Goal: Task Accomplishment & Management: Complete application form

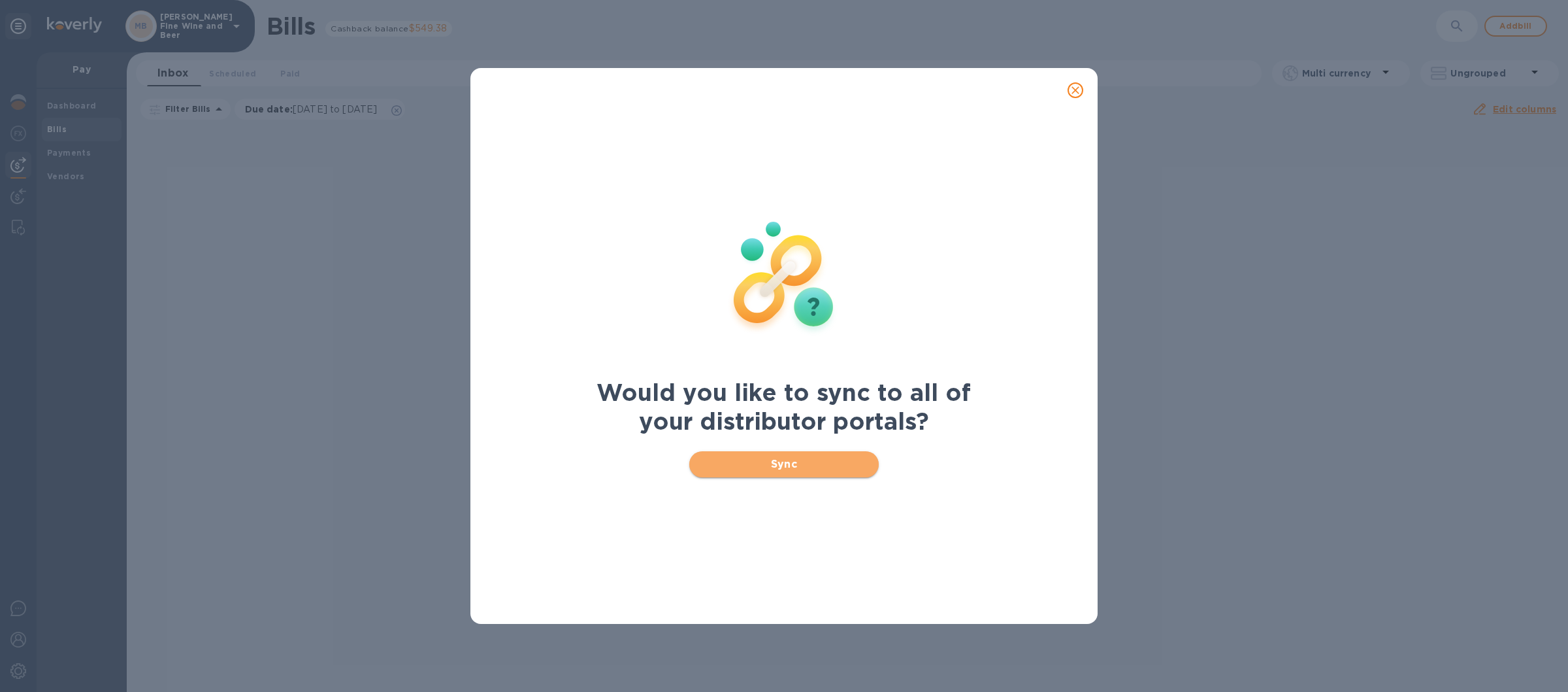
drag, startPoint x: 754, startPoint y: 466, endPoint x: 733, endPoint y: 456, distance: 23.3
click at [752, 466] on span "Sync" at bounding box center [784, 464] width 169 height 16
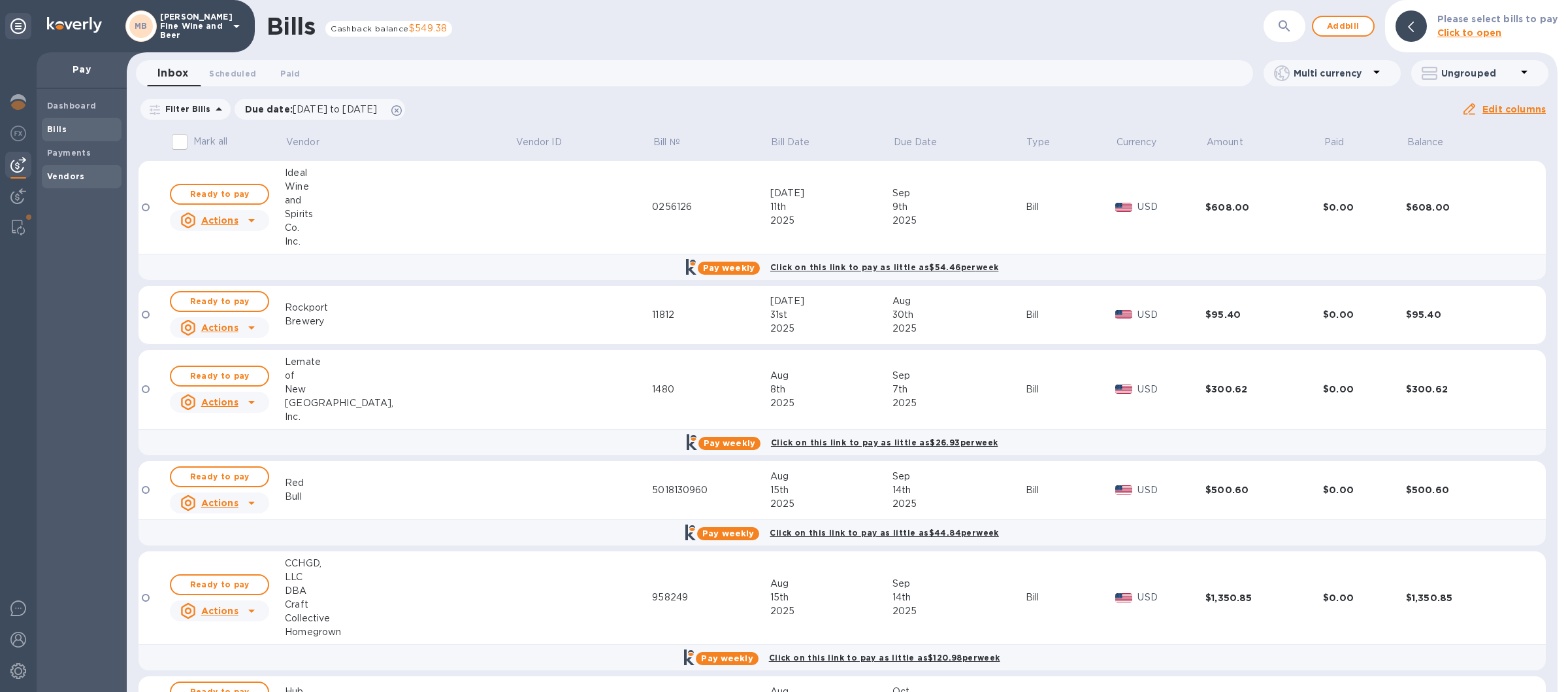
click at [76, 174] on b "Vendors" at bounding box center [66, 176] width 38 height 10
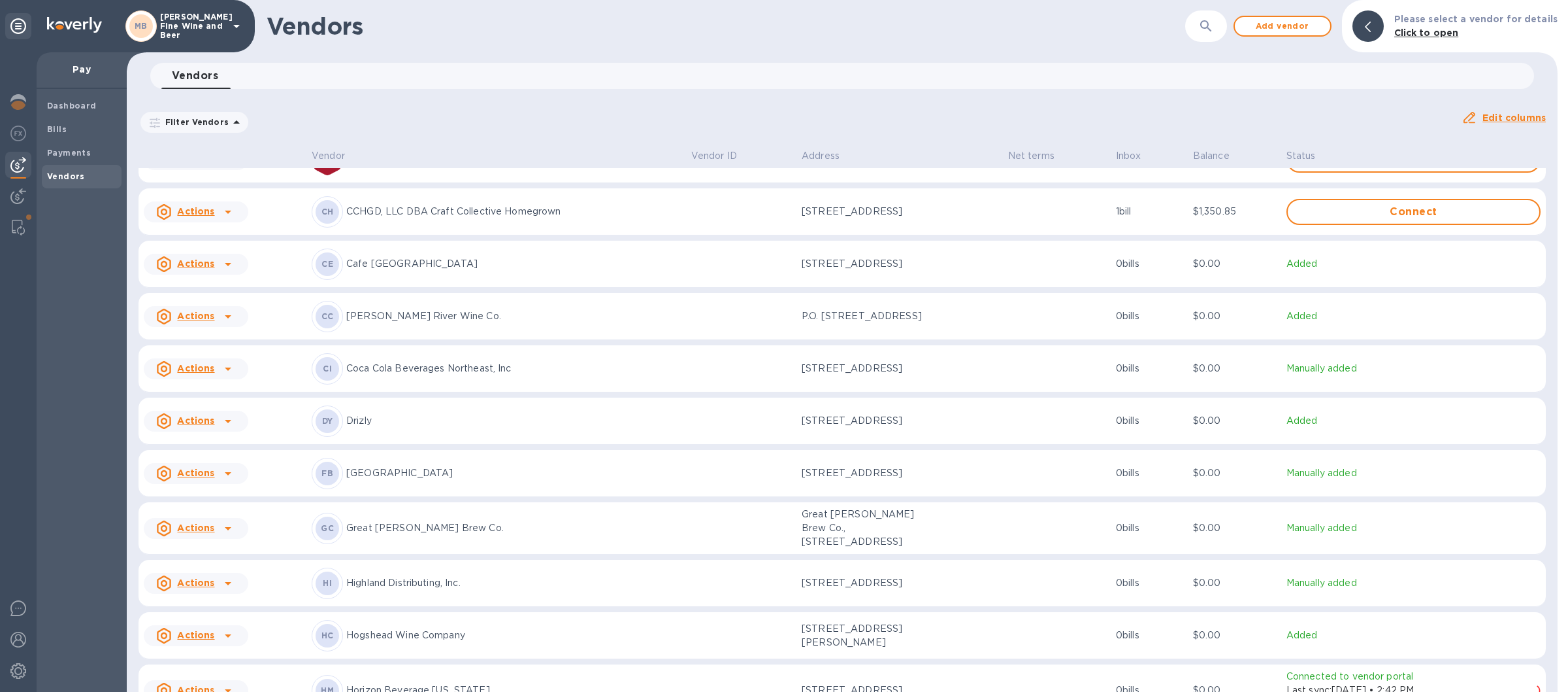
scroll to position [383, 0]
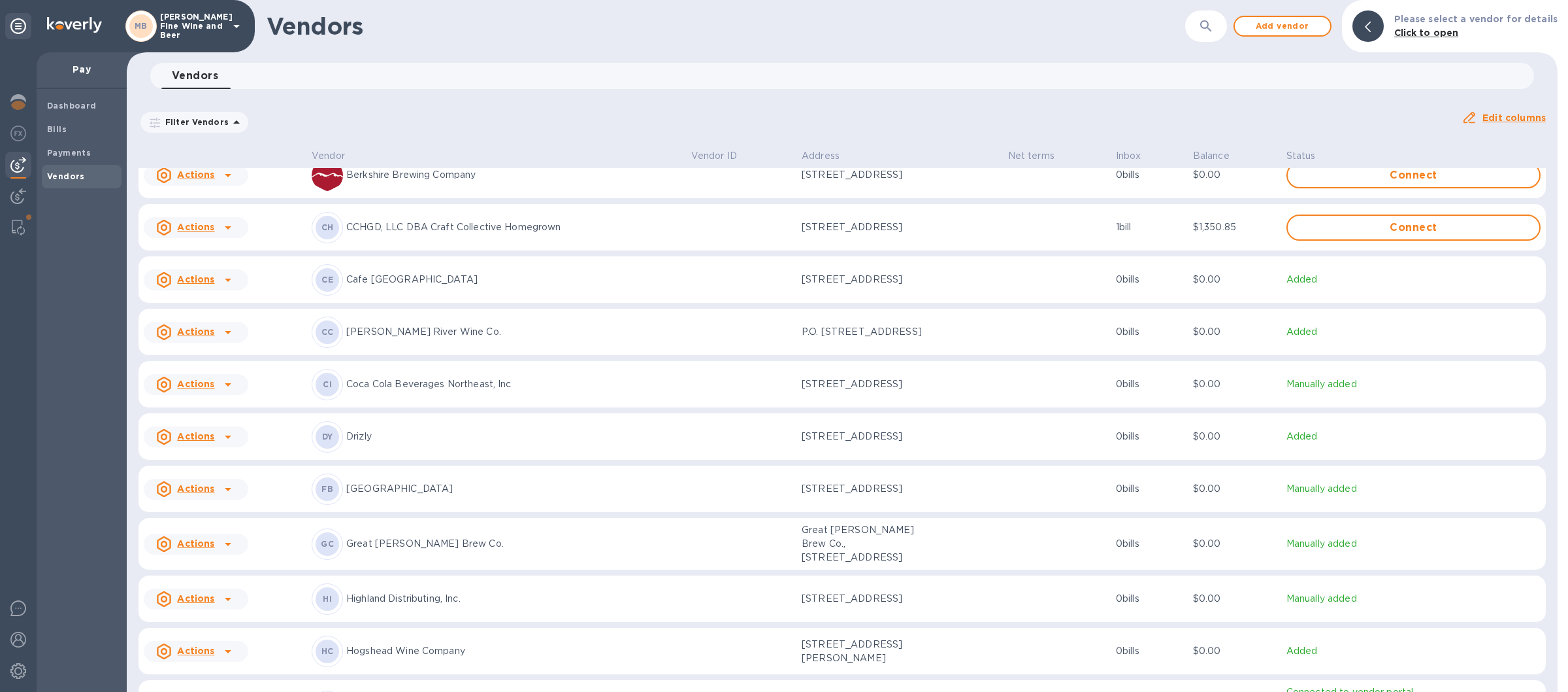
click at [431, 234] on p "CCHGD, LLC DBA Craft Collective Homegrown" at bounding box center [513, 227] width 334 height 14
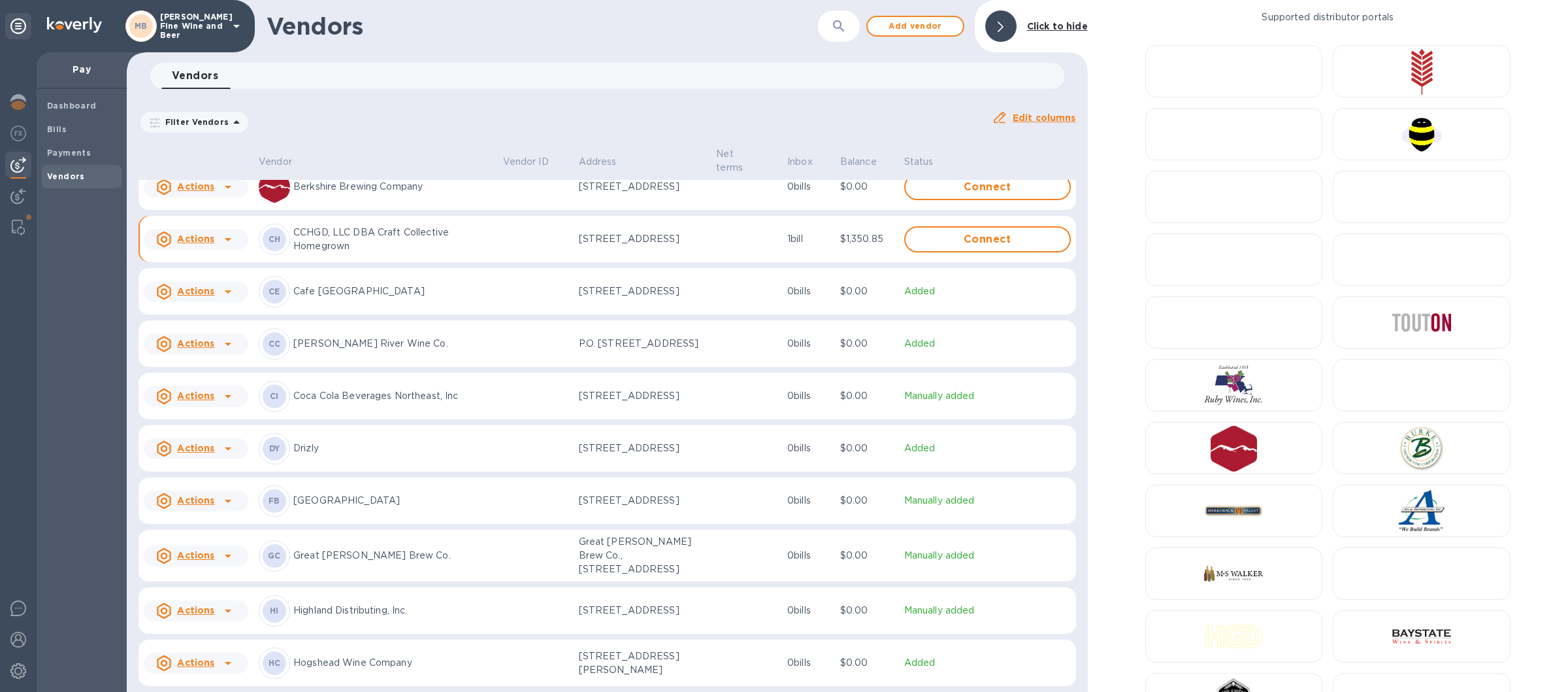
scroll to position [400, 0]
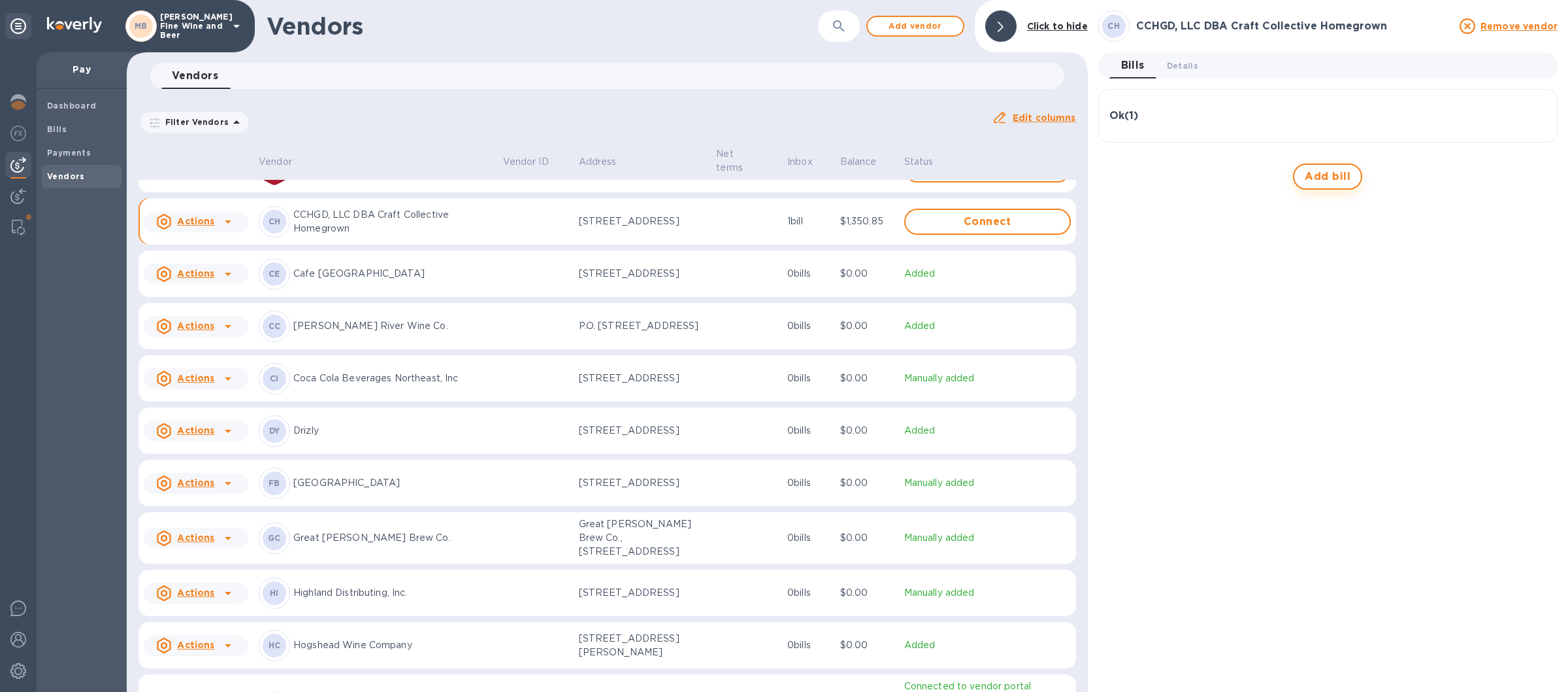
click at [1340, 174] on span "Add bill" at bounding box center [1328, 176] width 46 height 16
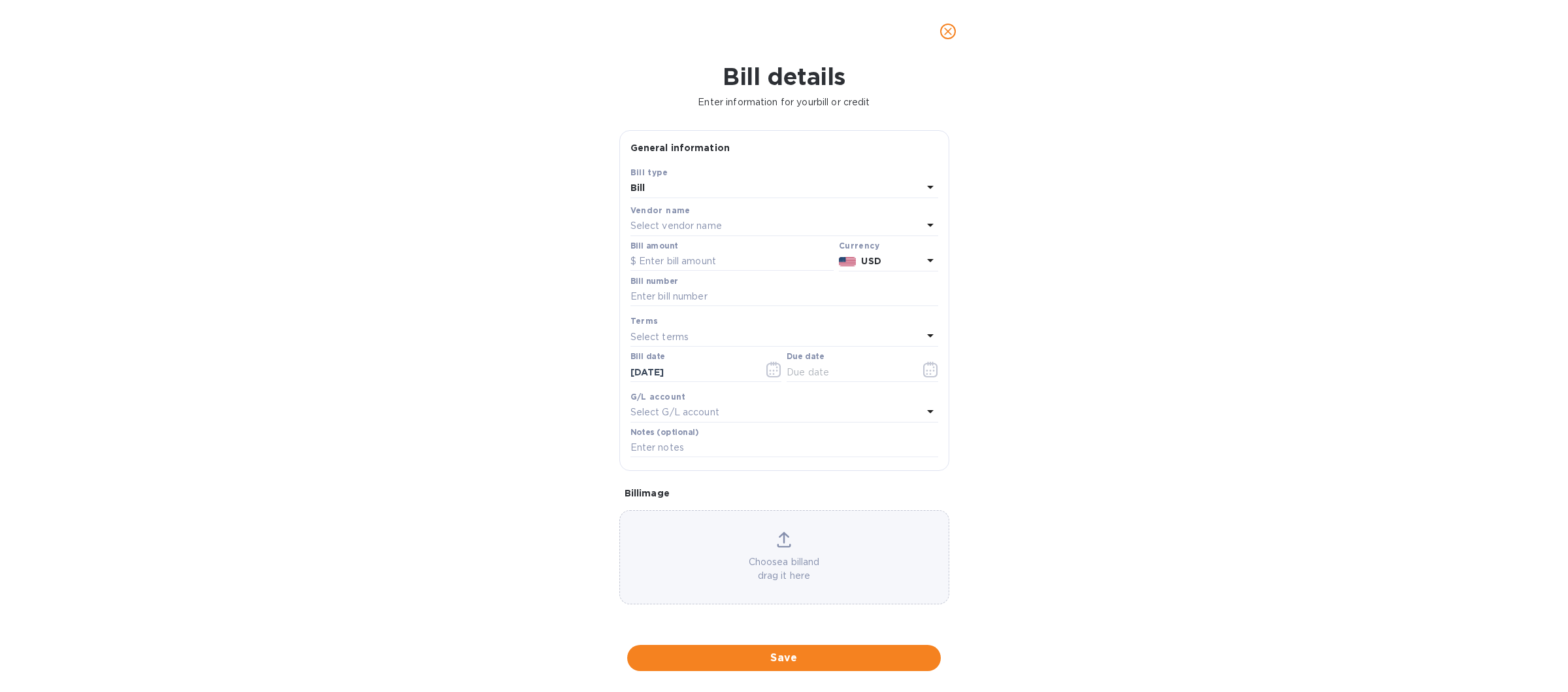
type input "[DATE]"
click at [670, 186] on div "Bill" at bounding box center [776, 188] width 292 height 19
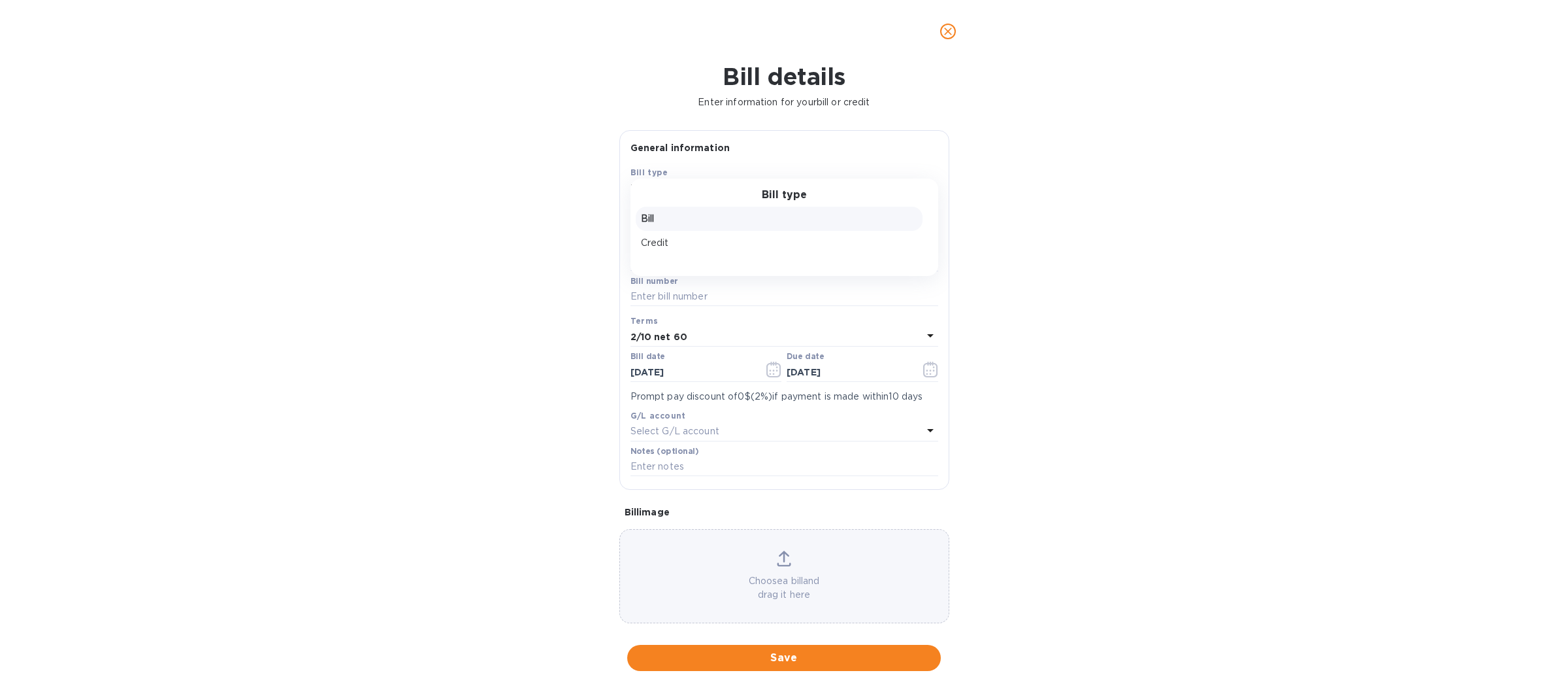
click at [695, 183] on div "Bill type Bill Credit" at bounding box center [784, 227] width 308 height 98
click at [776, 197] on h3 "Bill type" at bounding box center [784, 195] width 45 height 12
click at [642, 172] on b "Bill type" at bounding box center [649, 172] width 38 height 10
click at [647, 255] on input "text" at bounding box center [732, 261] width 203 height 20
type input "534.40"
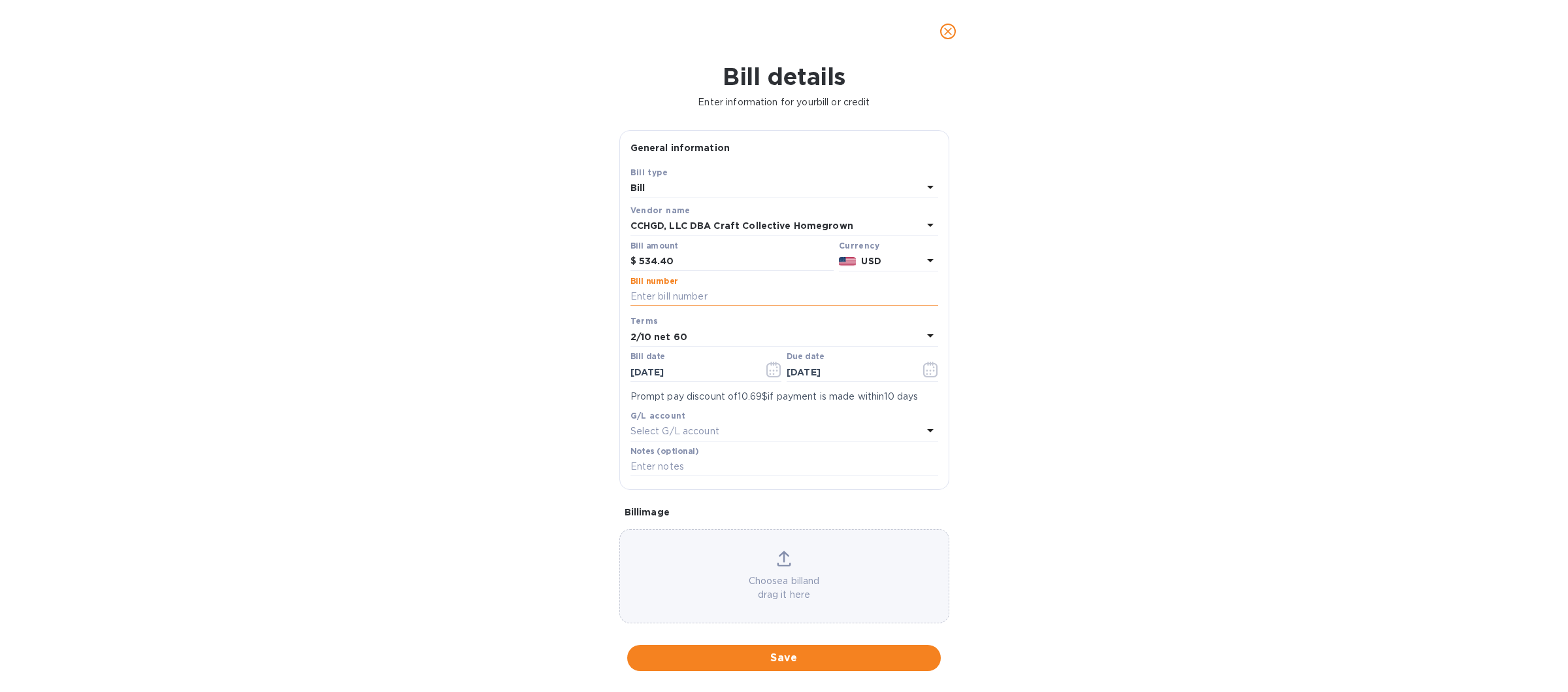
click at [663, 298] on input "text" at bounding box center [784, 297] width 308 height 20
type input "960020"
click at [927, 337] on icon at bounding box center [931, 335] width 7 height 3
click at [658, 412] on p "Net 30" at bounding box center [779, 412] width 276 height 14
type input "[DATE]"
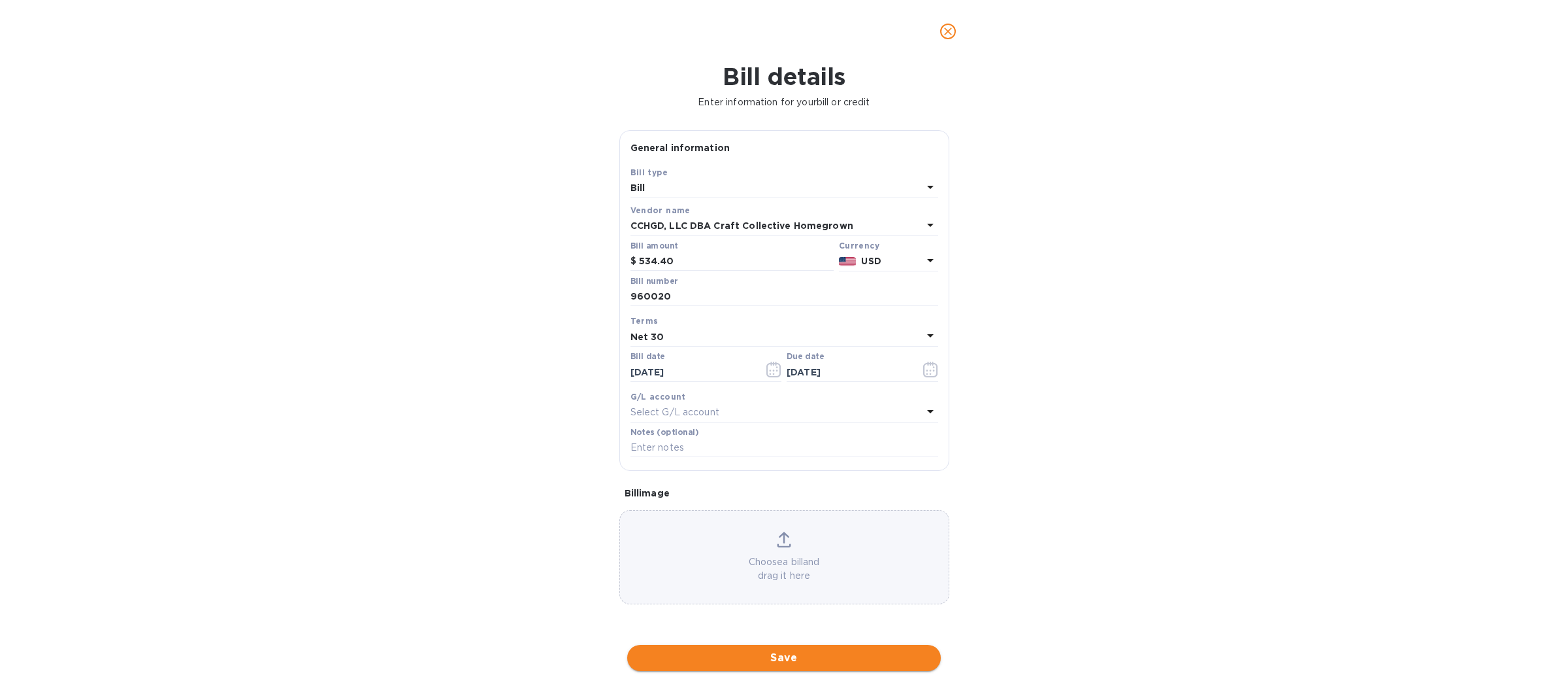
click at [745, 657] on span "Save" at bounding box center [784, 658] width 293 height 16
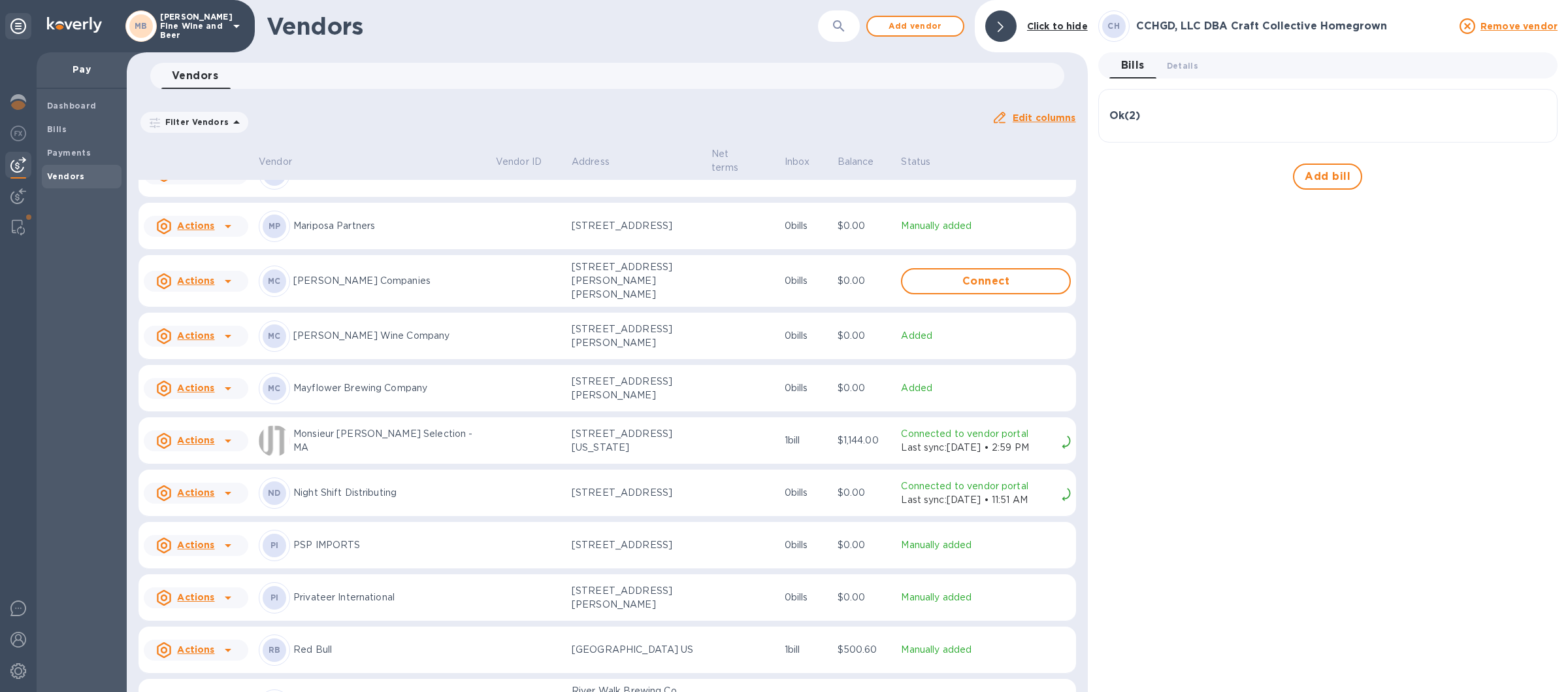
scroll to position [1454, 0]
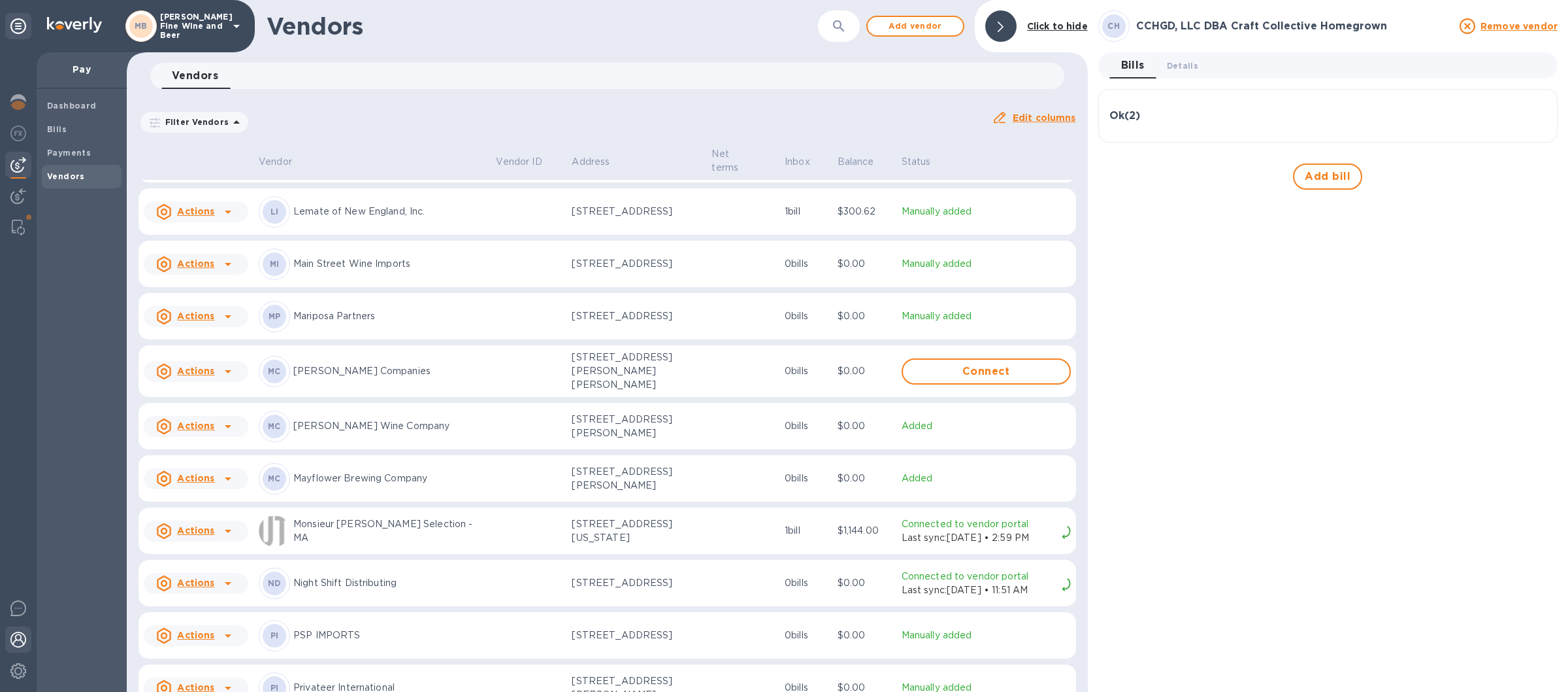
click at [20, 637] on img at bounding box center [18, 639] width 16 height 16
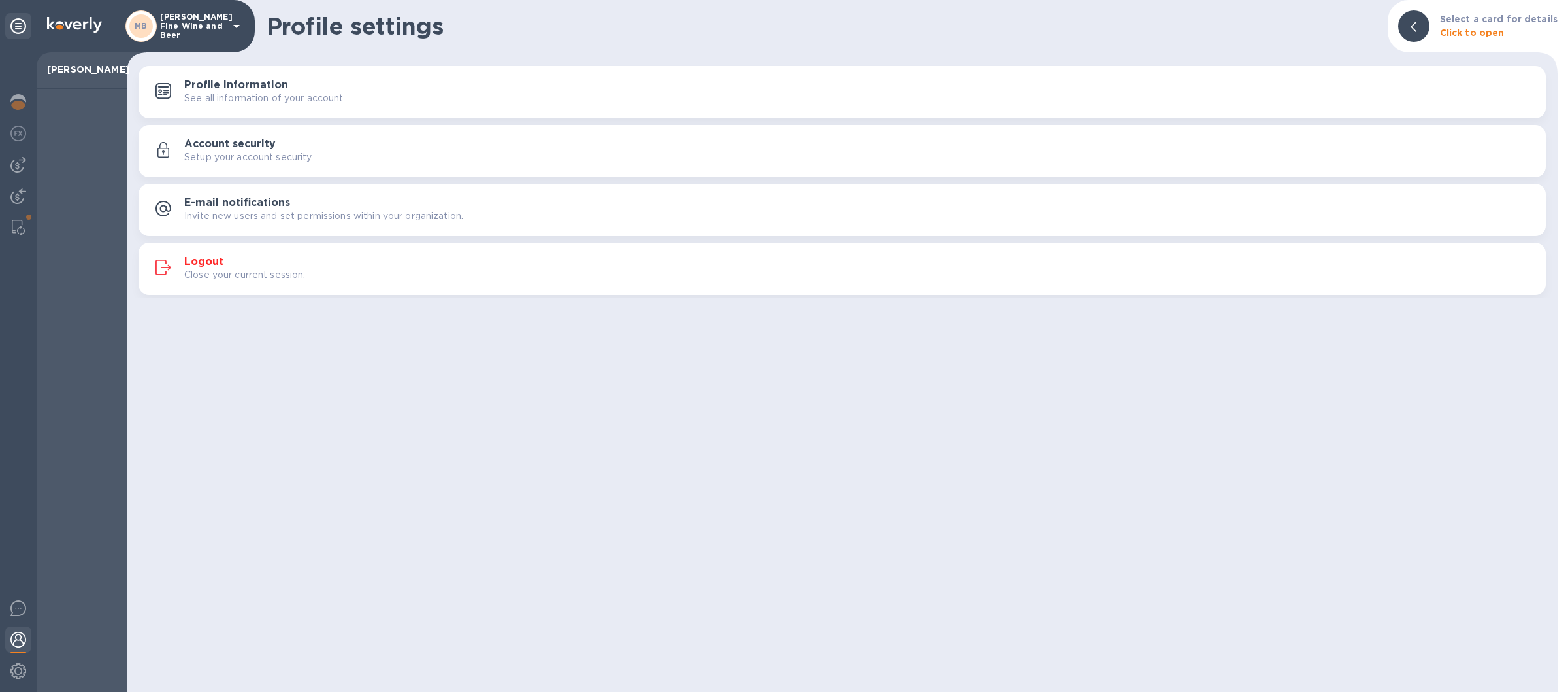
click at [466, 275] on div "Close your current session." at bounding box center [860, 275] width 1352 height 14
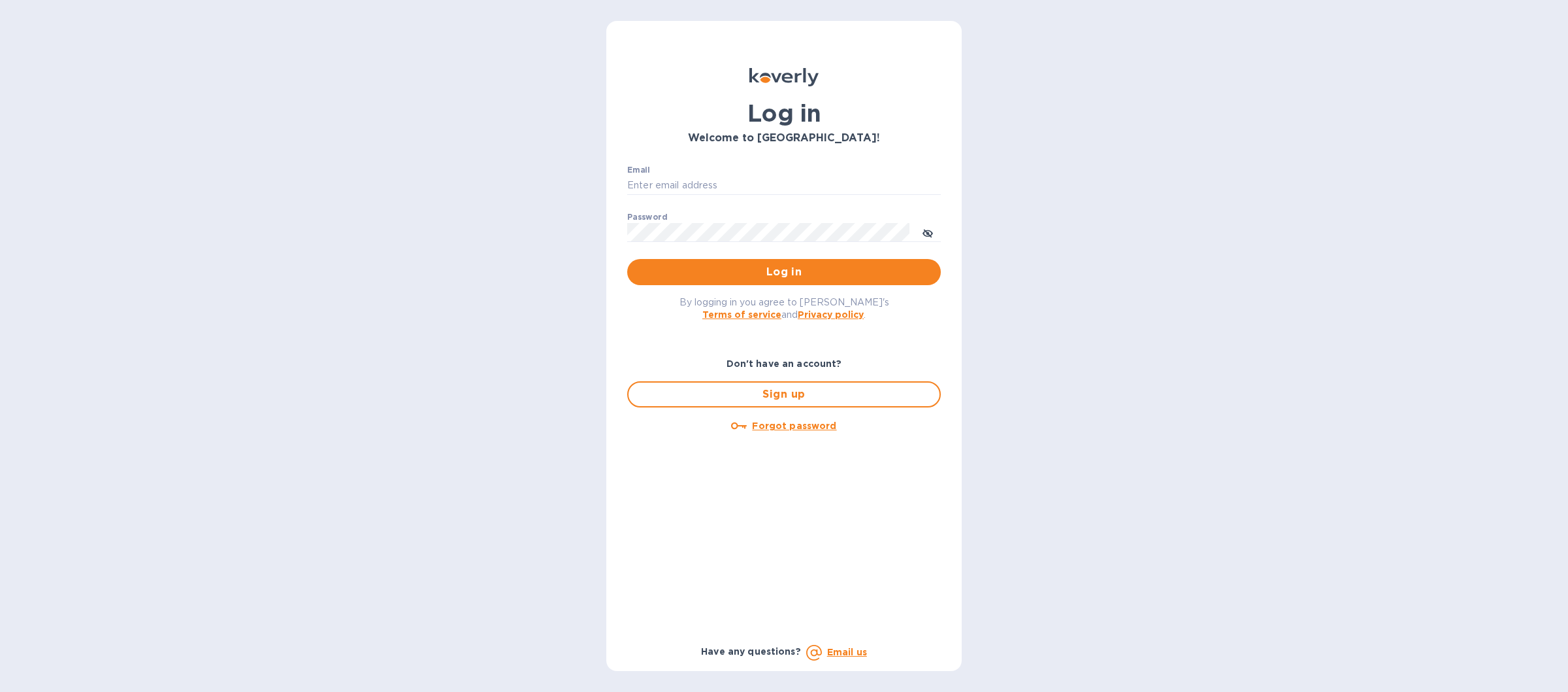
type input "[EMAIL_ADDRESS][DOMAIN_NAME]"
